Goal: Task Accomplishment & Management: Manage account settings

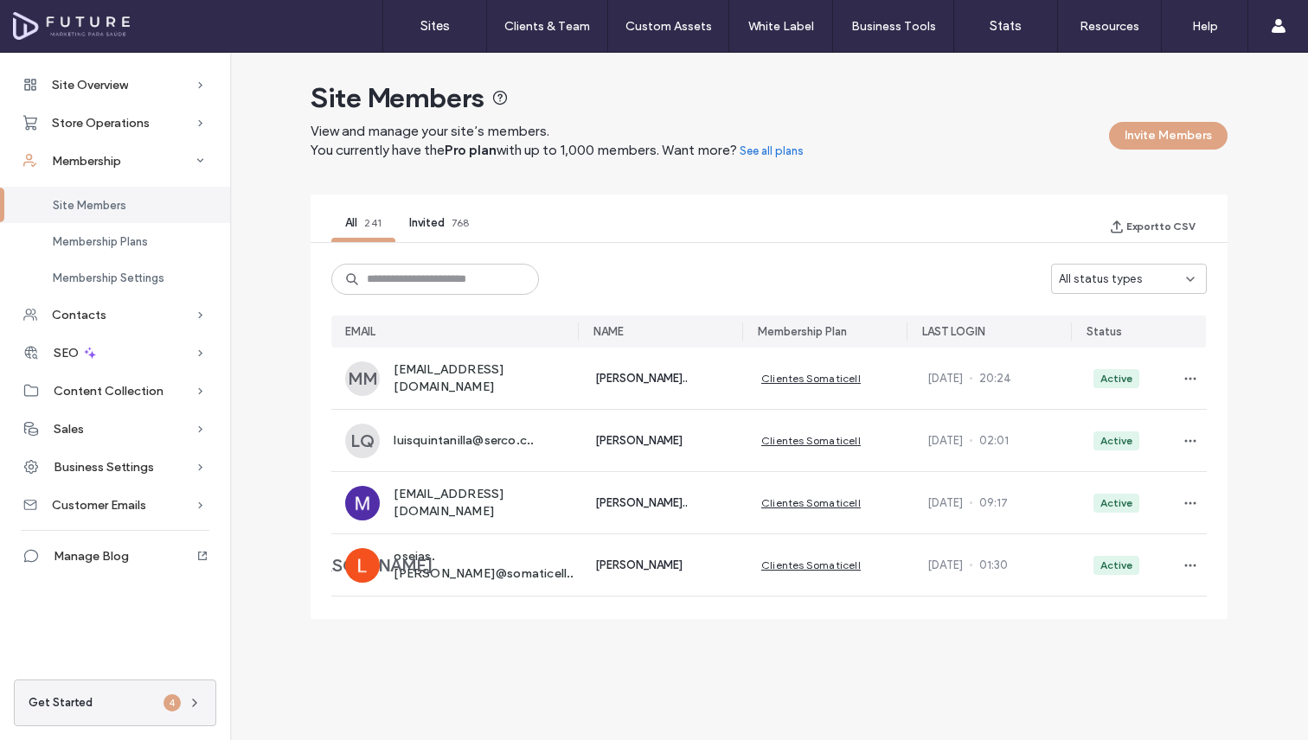
click at [139, 213] on div "Site Members" at bounding box center [115, 205] width 230 height 36
click at [139, 238] on span "Membership Plans" at bounding box center [100, 241] width 95 height 13
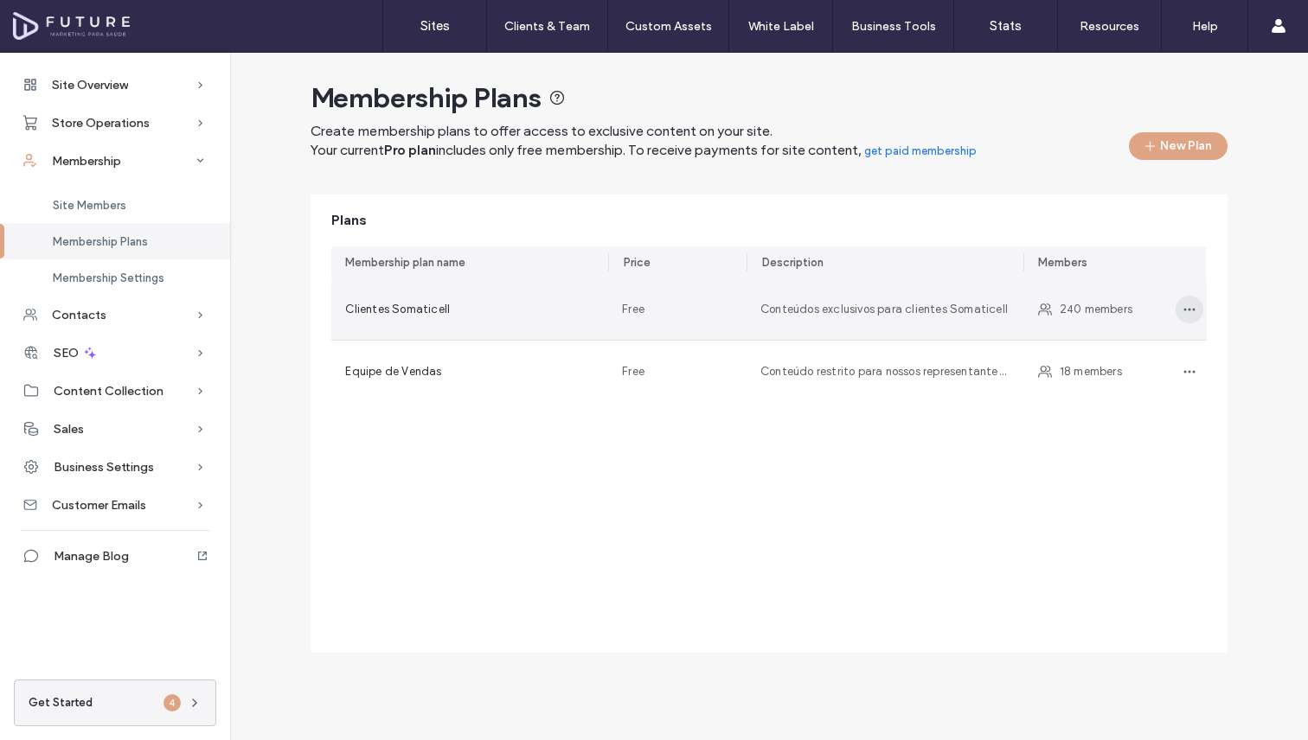
click at [1188, 310] on icon "button" at bounding box center [1189, 310] width 14 height 14
click at [1121, 353] on span "Edit plan" at bounding box center [1107, 354] width 48 height 17
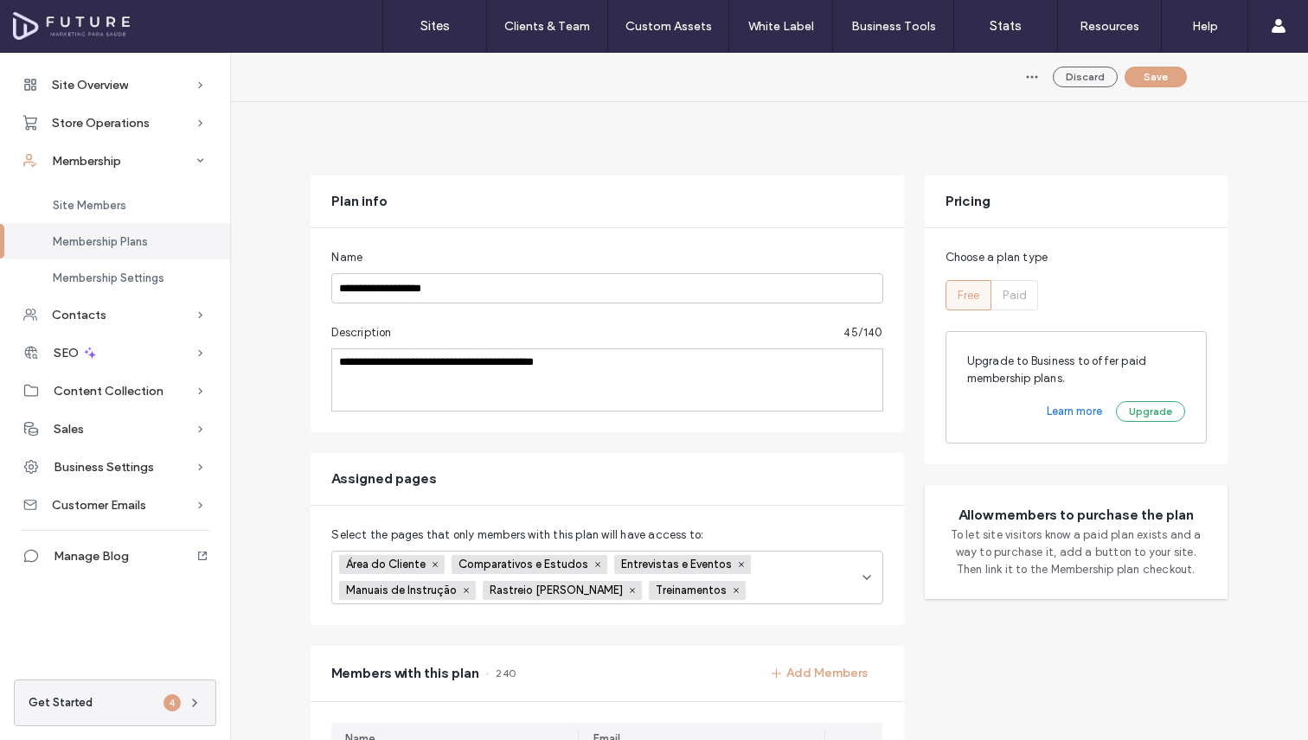
scroll to position [471, 0]
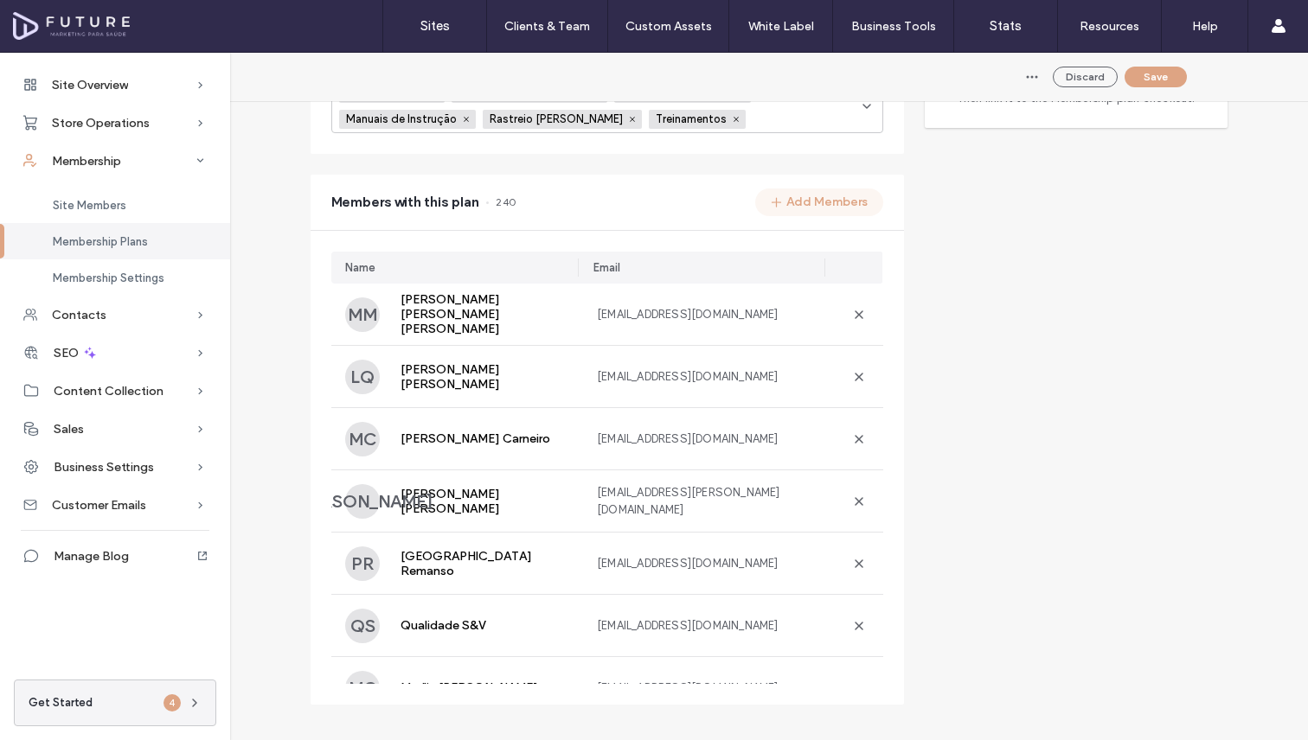
click at [809, 203] on button "Add Members" at bounding box center [819, 203] width 128 height 28
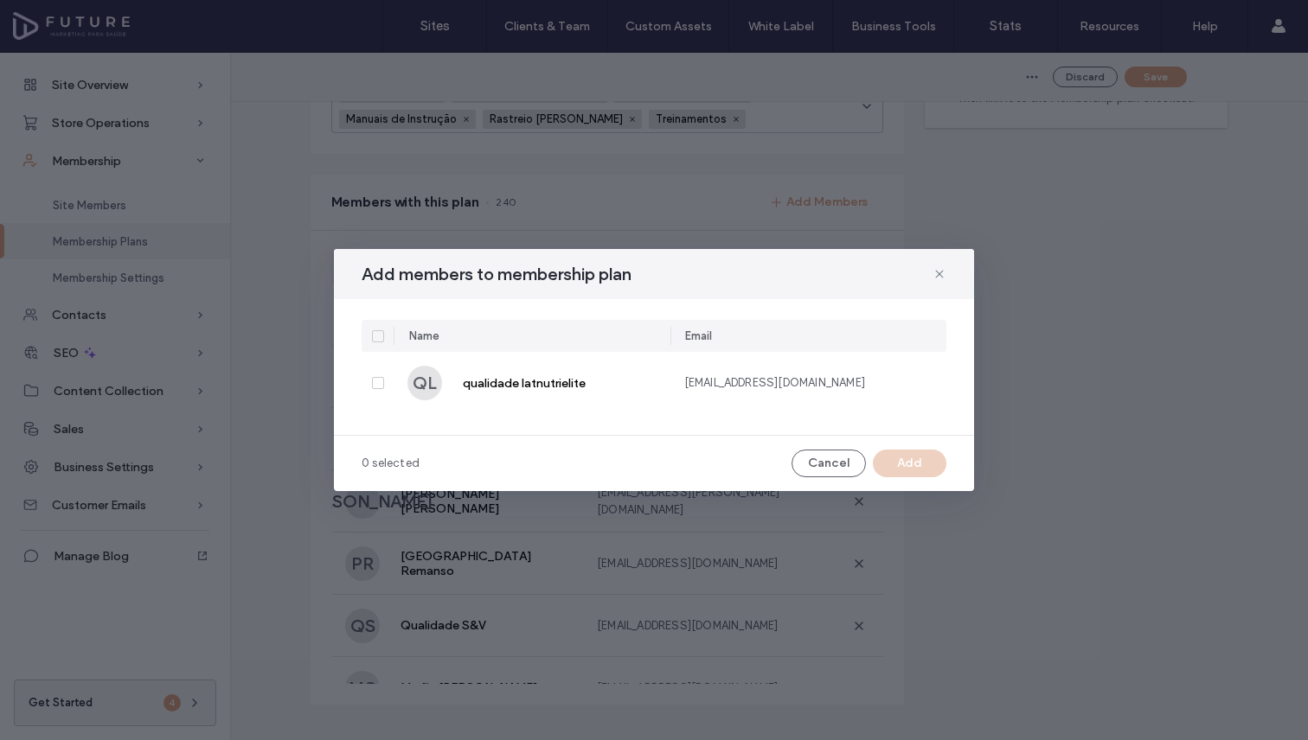
click at [374, 335] on icon at bounding box center [377, 336] width 7 height 5
click at [931, 471] on button "Add" at bounding box center [910, 464] width 74 height 28
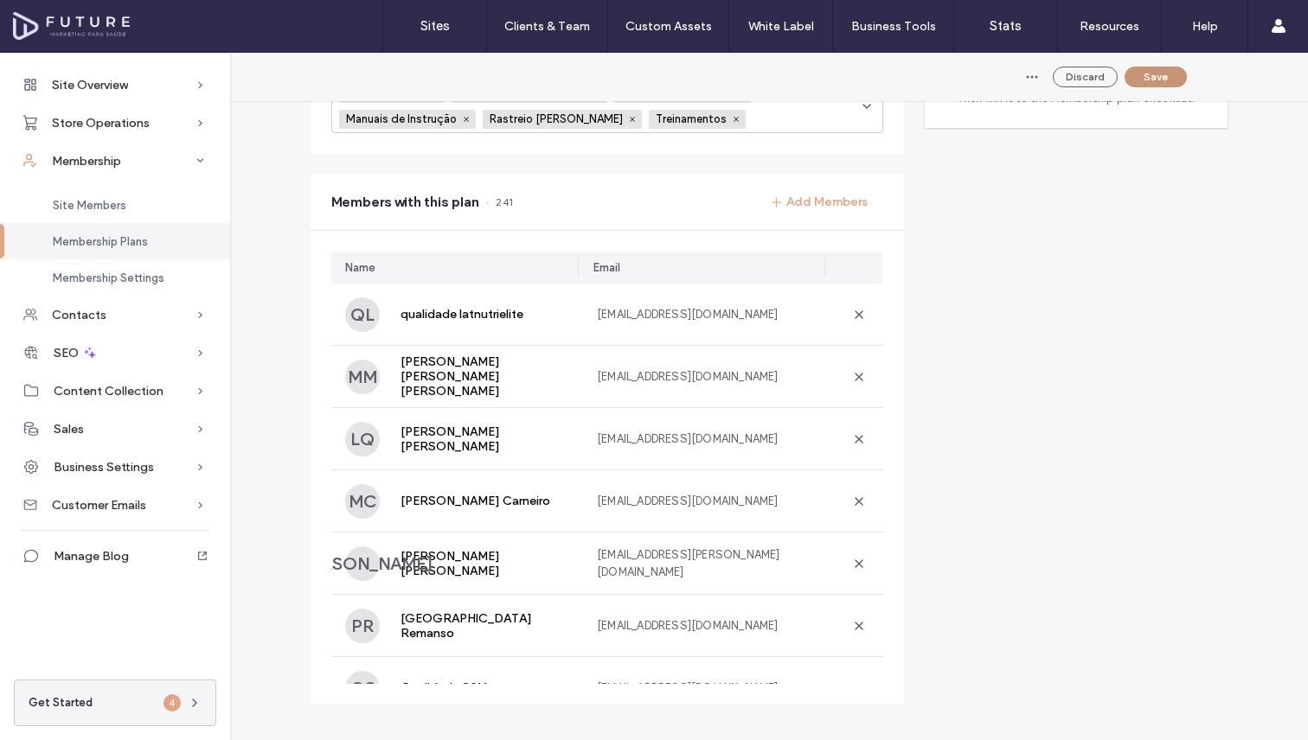
click at [1143, 81] on button "Save" at bounding box center [1155, 77] width 62 height 21
